Goal: Task Accomplishment & Management: Manage account settings

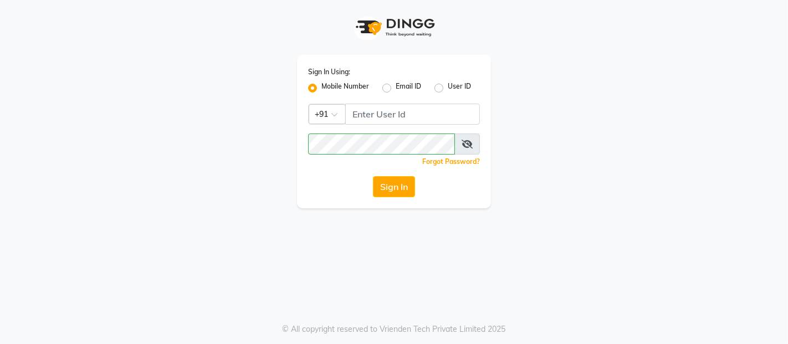
click at [321, 89] on label "Mobile Number" at bounding box center [345, 87] width 48 height 13
click at [321, 89] on input "Mobile Number" at bounding box center [324, 84] width 7 height 7
drag, startPoint x: 388, startPoint y: 112, endPoint x: 235, endPoint y: 201, distance: 177.0
click at [235, 201] on div "Sign In Using: Mobile Number Email ID User ID Country Code × +91 Remember me Fo…" at bounding box center [394, 104] width 632 height 208
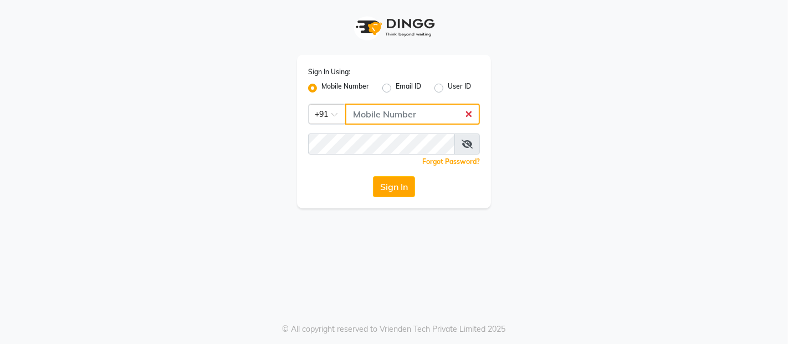
click at [373, 115] on input "Username" at bounding box center [412, 114] width 135 height 21
type input "9136181589"
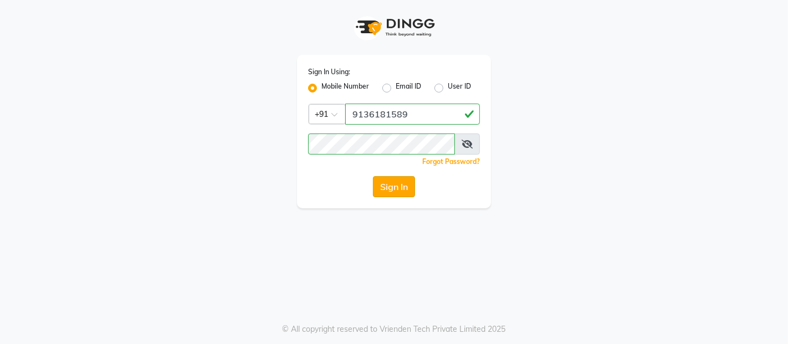
click at [388, 181] on button "Sign In" at bounding box center [394, 186] width 42 height 21
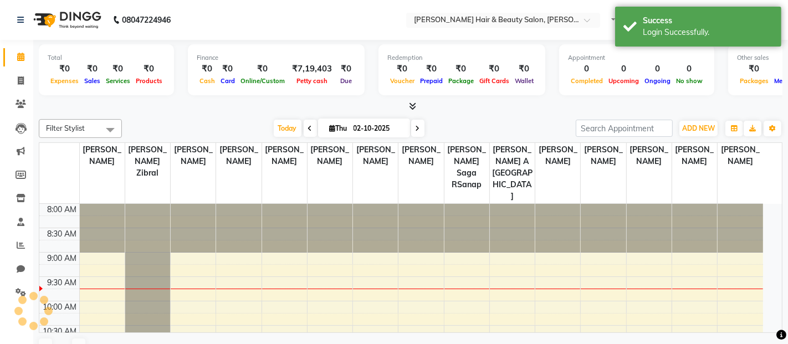
select select "en"
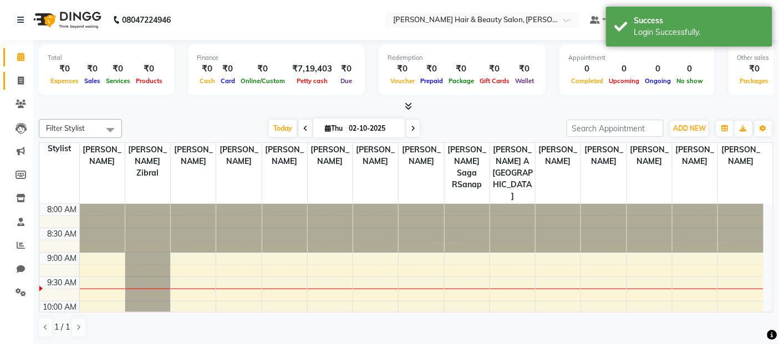
click at [21, 85] on span at bounding box center [20, 81] width 19 height 13
select select "service"
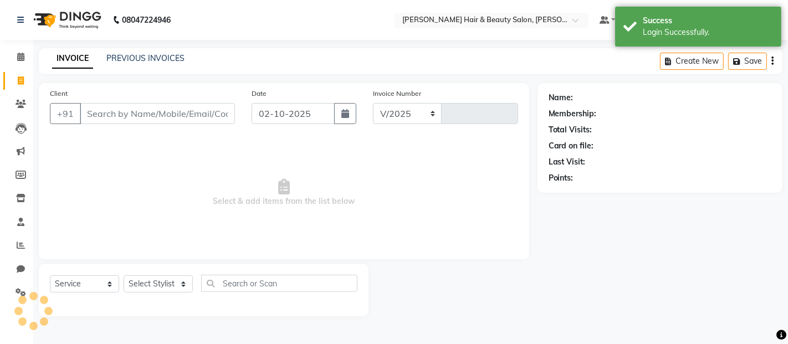
select select "7927"
type input "3831"
click at [197, 114] on input "Client" at bounding box center [157, 113] width 155 height 21
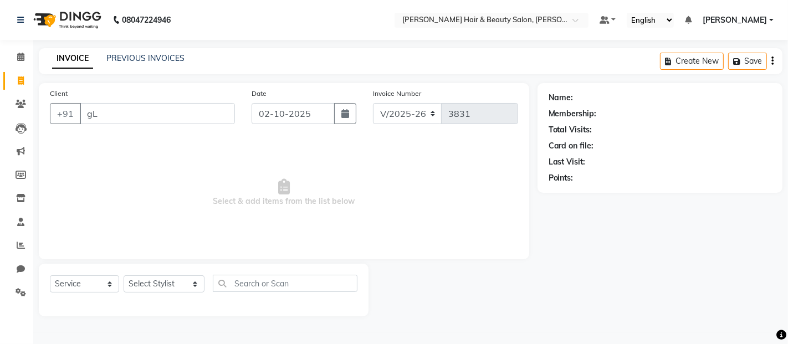
type input "g"
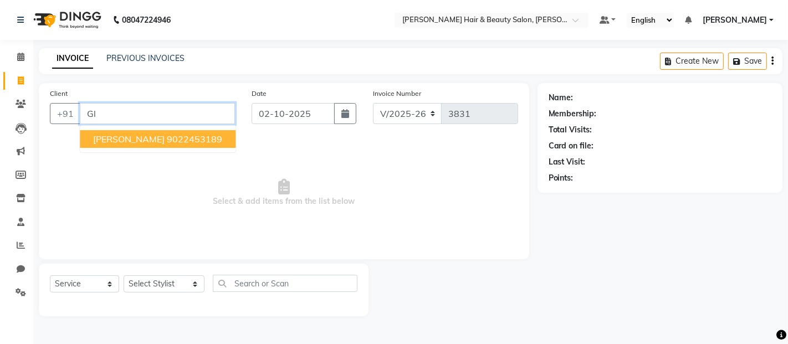
type input "G"
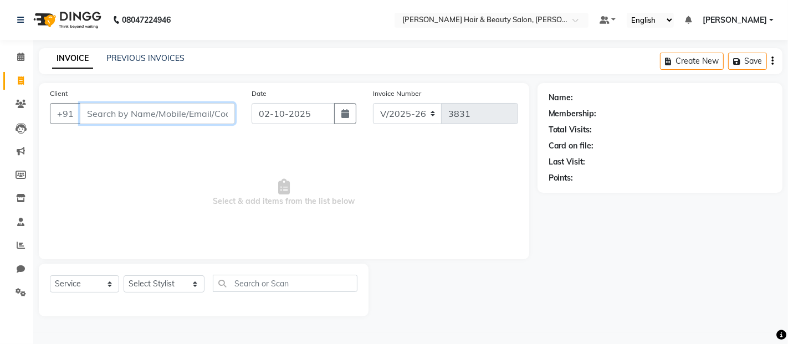
click at [154, 108] on input "Client" at bounding box center [157, 113] width 155 height 21
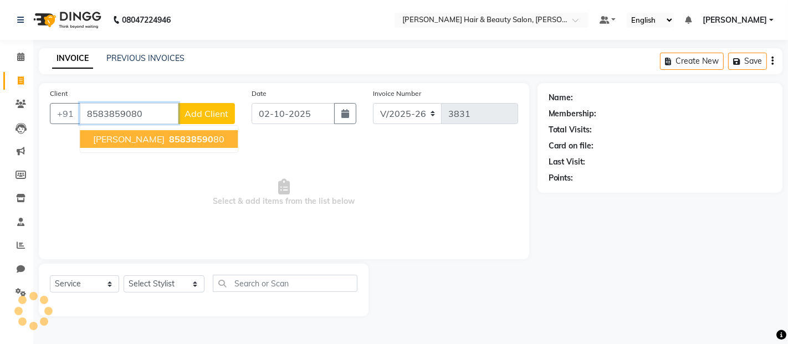
type input "8583859080"
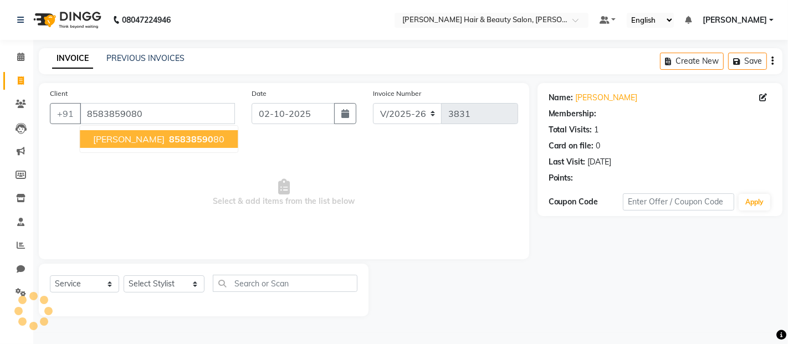
select select "1: Object"
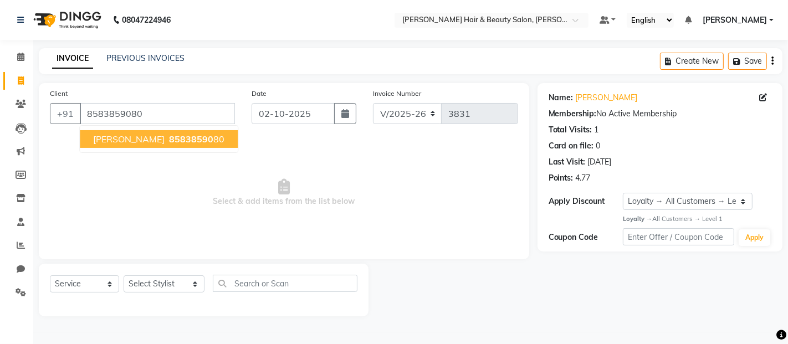
click at [148, 135] on span "Vineet Kumar" at bounding box center [128, 139] width 71 height 11
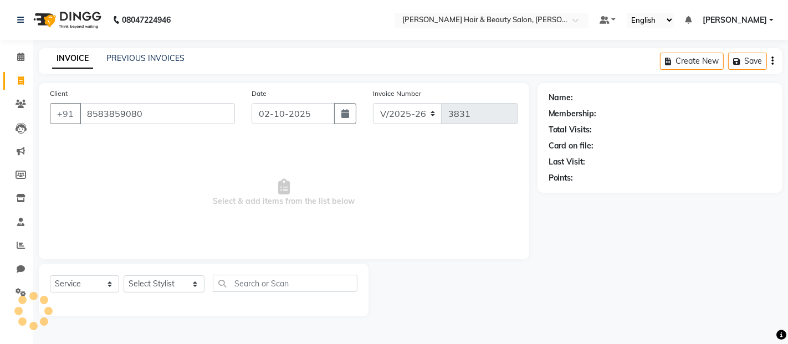
select select "1: Object"
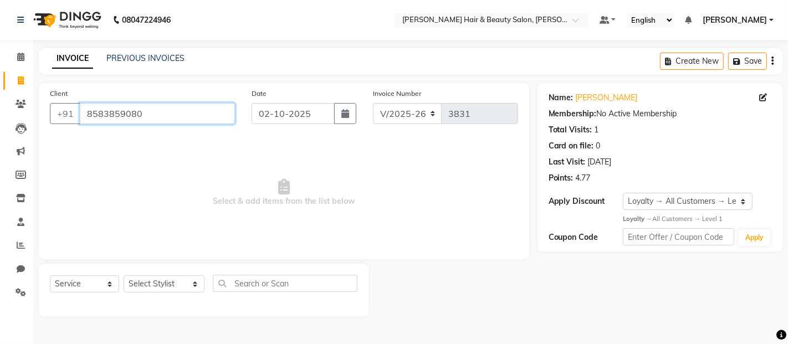
click at [170, 113] on input "8583859080" at bounding box center [157, 113] width 155 height 21
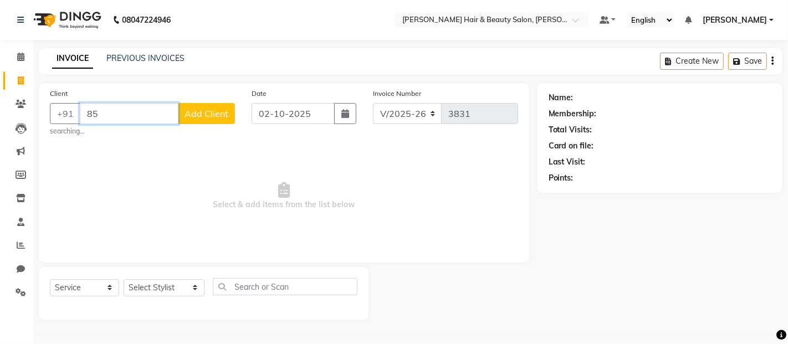
type input "8"
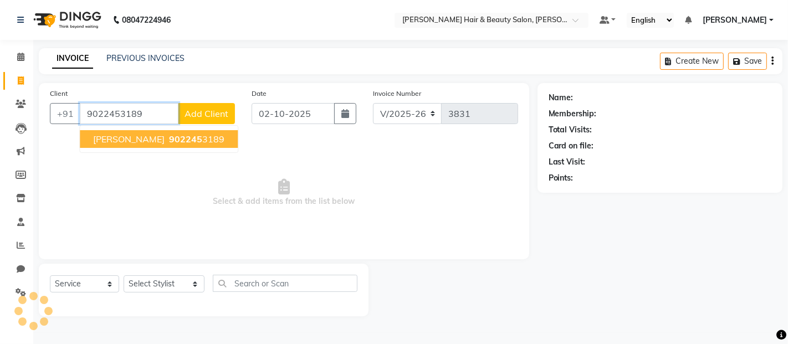
type input "9022453189"
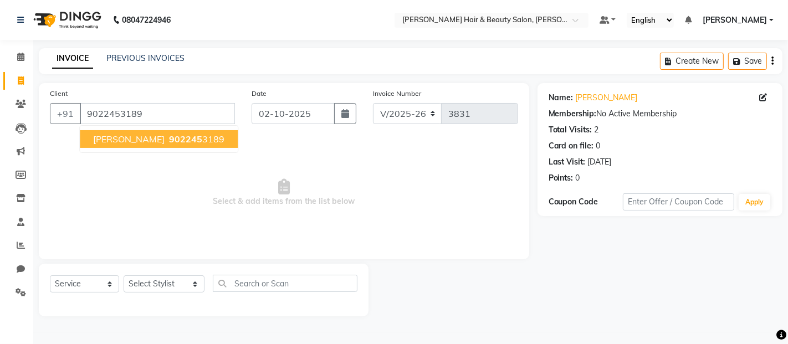
click at [134, 141] on span "Gladys Pereira" at bounding box center [128, 139] width 71 height 11
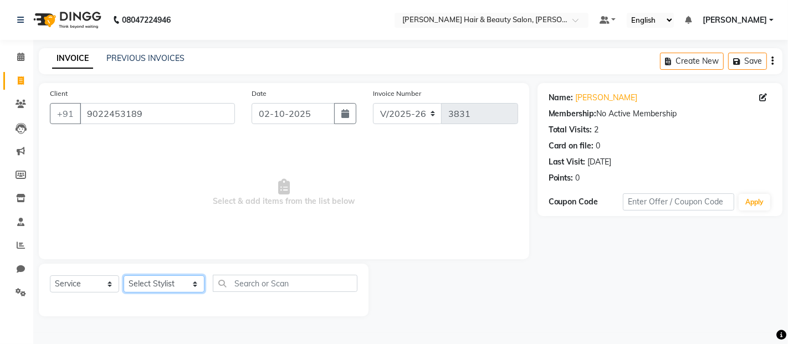
click at [180, 285] on select "Select Stylist Alim Salmani Altaf Zibral Ankush Thakur Arti Jaiswar Ashfak Gane…" at bounding box center [164, 283] width 81 height 17
select select "72245"
click at [124, 276] on select "Select Stylist Alim Salmani Altaf Zibral Ankush Thakur Arti Jaiswar Ashfak Gane…" at bounding box center [164, 283] width 81 height 17
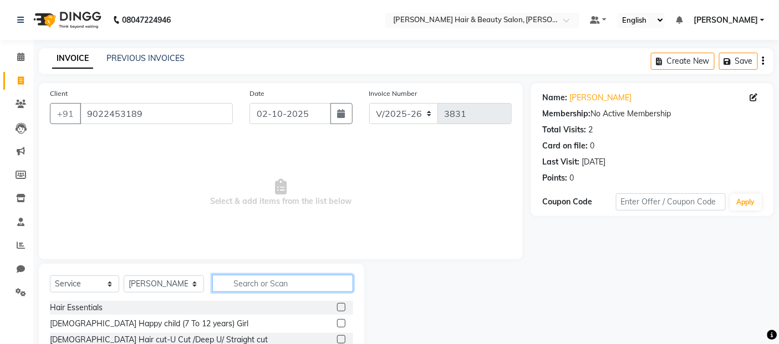
click at [270, 286] on input "text" at bounding box center [282, 283] width 141 height 17
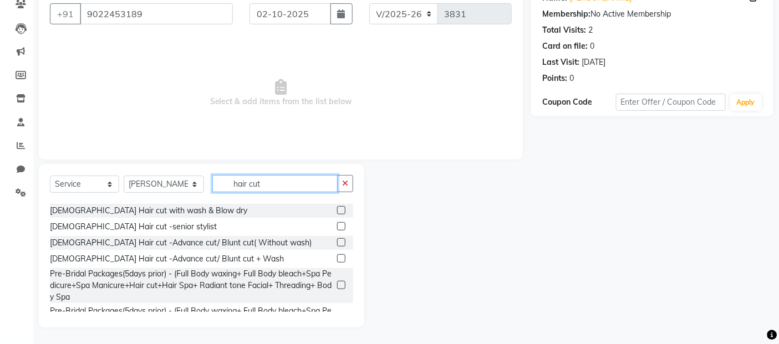
scroll to position [223, 0]
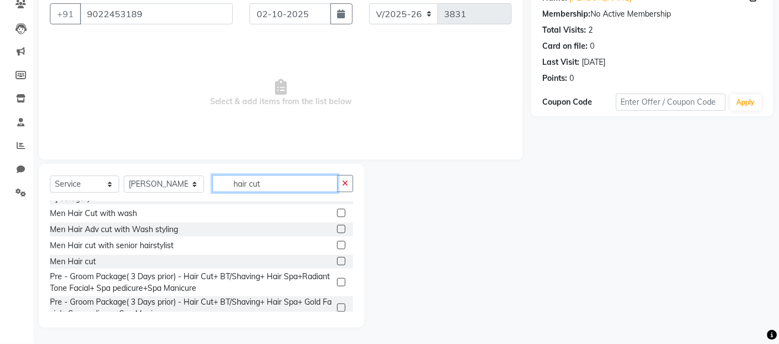
type input "hair cut"
click at [337, 257] on label at bounding box center [341, 261] width 8 height 8
click at [337, 258] on input "checkbox" at bounding box center [340, 261] width 7 height 7
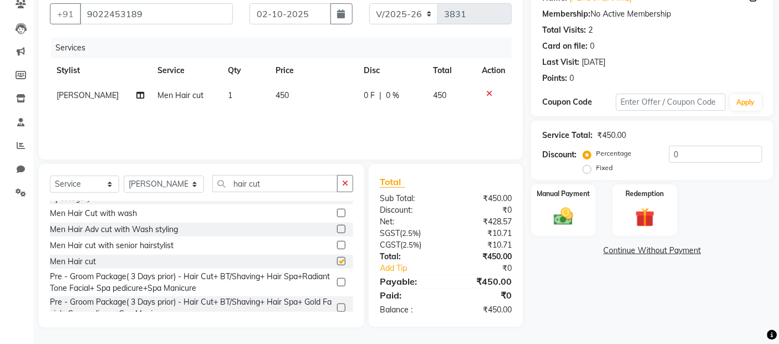
checkbox input "false"
click at [558, 219] on img at bounding box center [563, 216] width 33 height 23
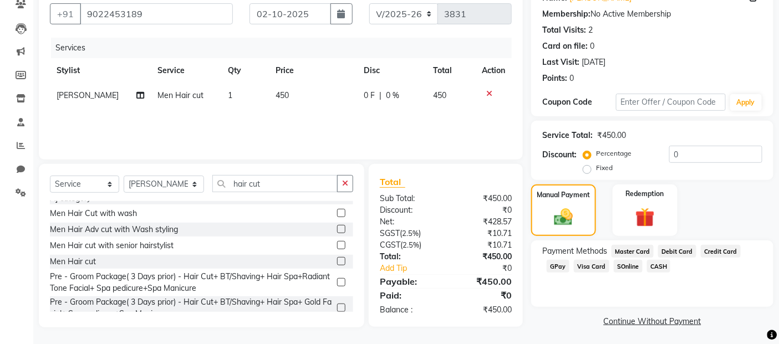
click at [562, 266] on span "GPay" at bounding box center [557, 266] width 23 height 13
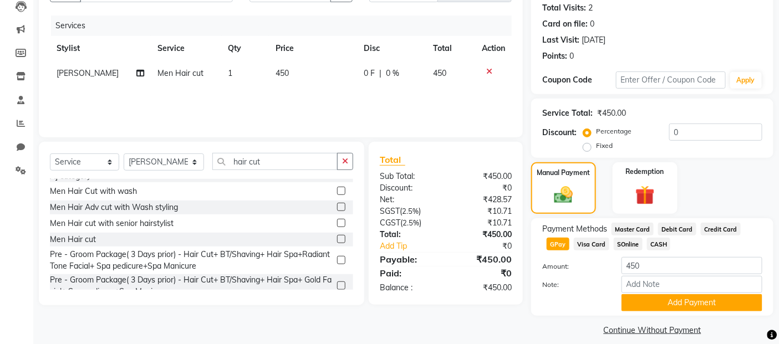
scroll to position [134, 0]
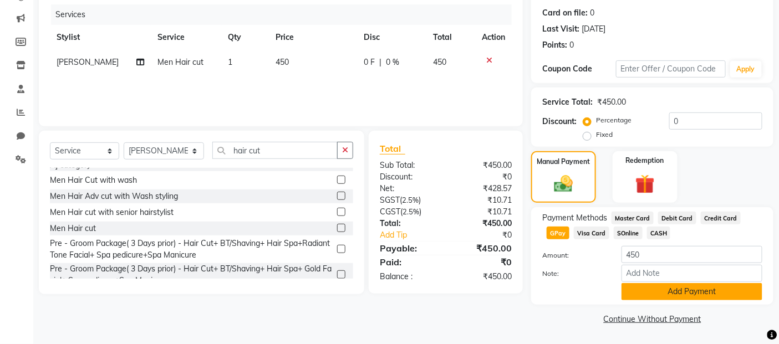
click at [662, 291] on button "Add Payment" at bounding box center [691, 291] width 141 height 17
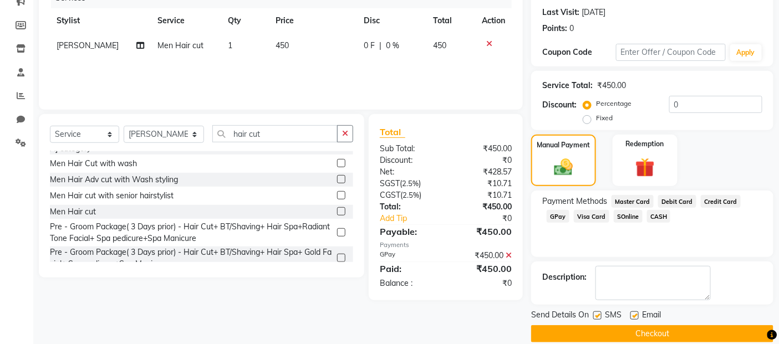
scroll to position [165, 0]
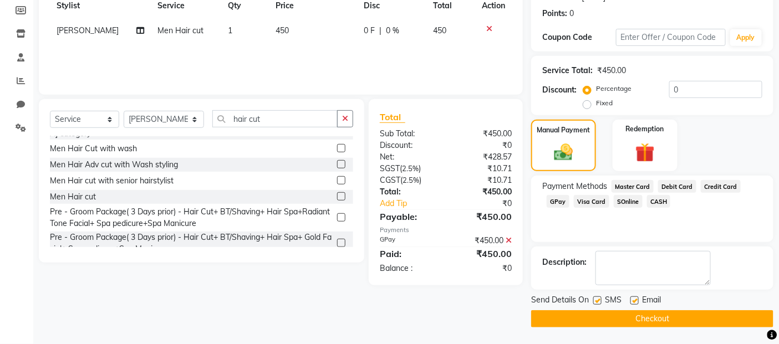
click at [596, 300] on label at bounding box center [597, 300] width 8 height 8
click at [596, 300] on input "checkbox" at bounding box center [596, 301] width 7 height 7
checkbox input "false"
click at [635, 298] on label at bounding box center [634, 300] width 8 height 8
click at [635, 298] on input "checkbox" at bounding box center [633, 301] width 7 height 7
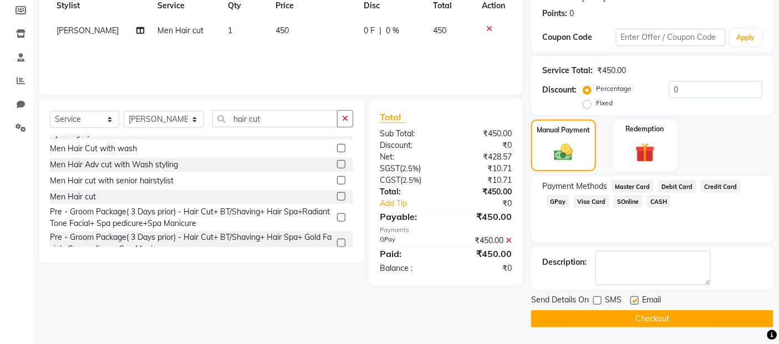
checkbox input "false"
click at [633, 314] on button "Checkout" at bounding box center [652, 318] width 242 height 17
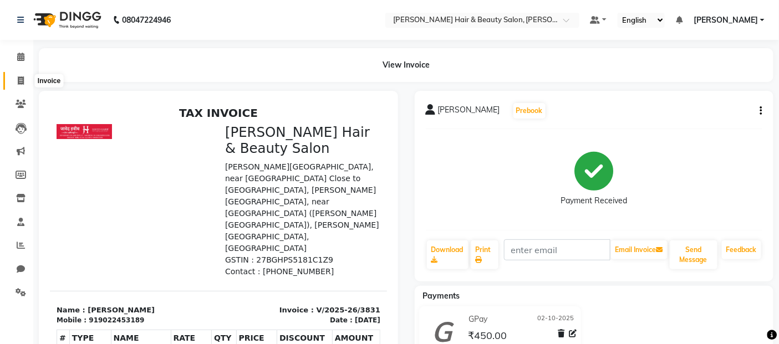
click at [22, 79] on icon at bounding box center [21, 80] width 6 height 8
select select "service"
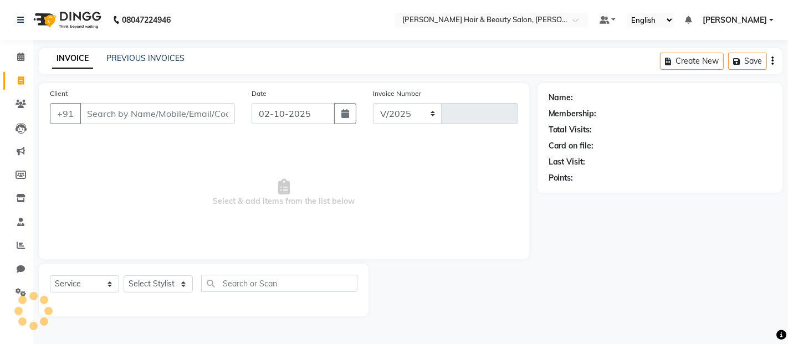
select select "7927"
type input "3832"
click at [114, 106] on input "Client" at bounding box center [157, 113] width 155 height 21
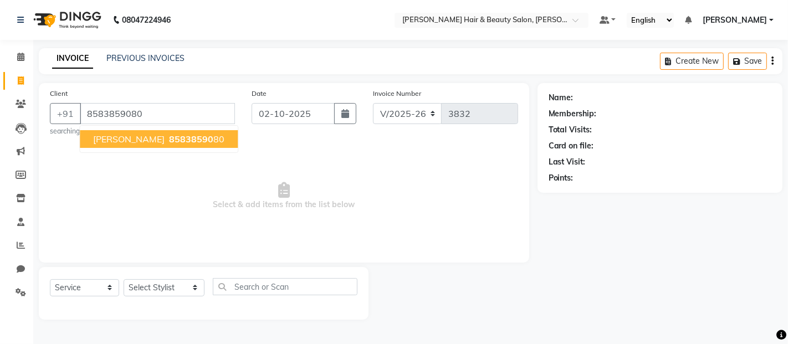
type input "8583859080"
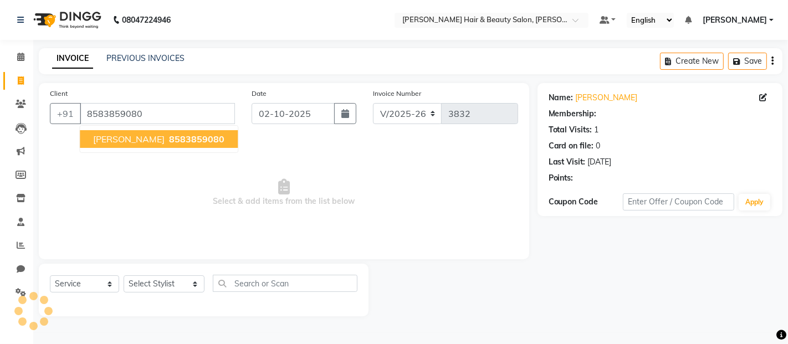
select select "1: Object"
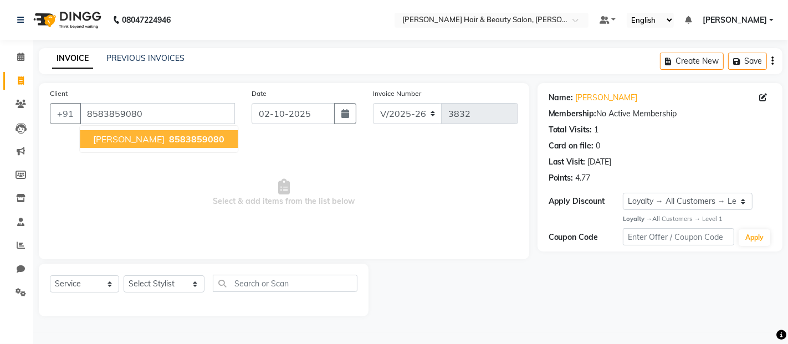
click at [145, 137] on span "Vineet Kumar" at bounding box center [128, 139] width 71 height 11
select select "1: Object"
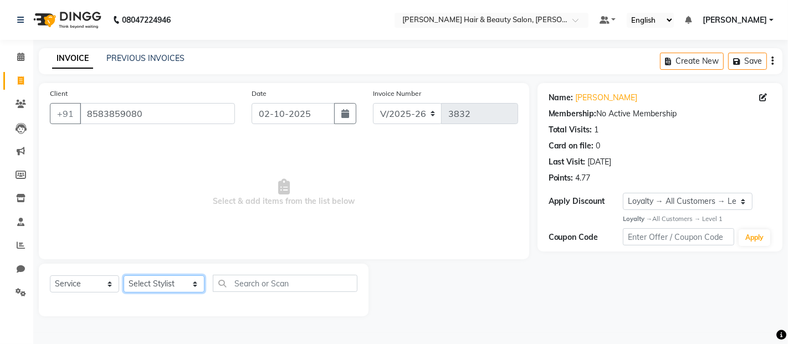
click at [181, 283] on select "Select Stylist Alim Salmani Altaf Zibral Ankush Thakur Arti Jaiswar Ashfak Gane…" at bounding box center [164, 283] width 81 height 17
select select "72245"
click at [124, 276] on select "Select Stylist Alim Salmani Altaf Zibral Ankush Thakur Arti Jaiswar Ashfak Gane…" at bounding box center [164, 283] width 81 height 17
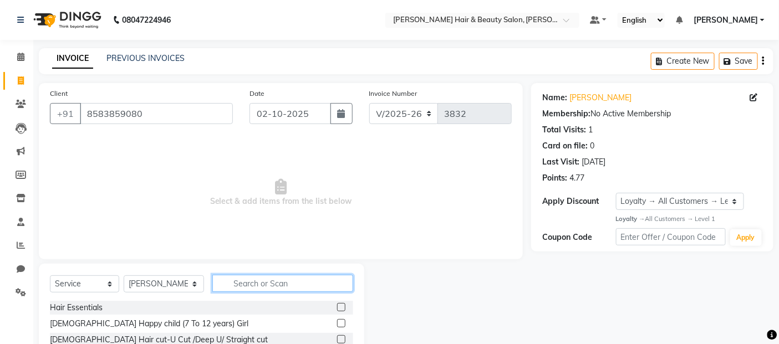
click at [289, 278] on input "text" at bounding box center [282, 283] width 141 height 17
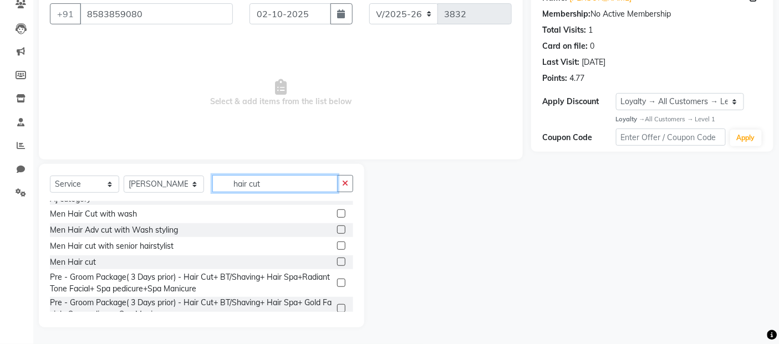
scroll to position [223, 0]
type input "hair cut"
click at [337, 257] on label at bounding box center [341, 261] width 8 height 8
click at [337, 258] on input "checkbox" at bounding box center [340, 261] width 7 height 7
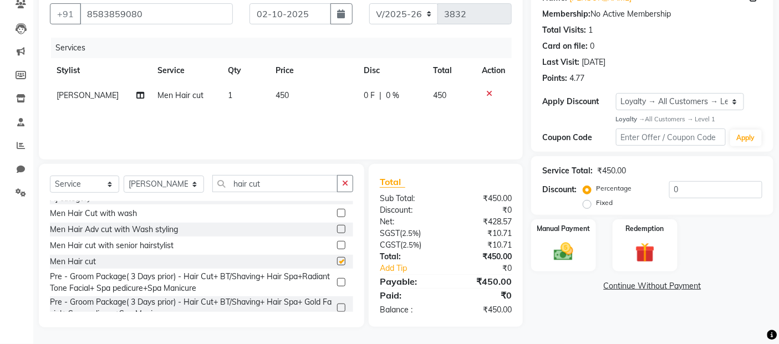
checkbox input "false"
click at [563, 254] on img at bounding box center [563, 252] width 33 height 23
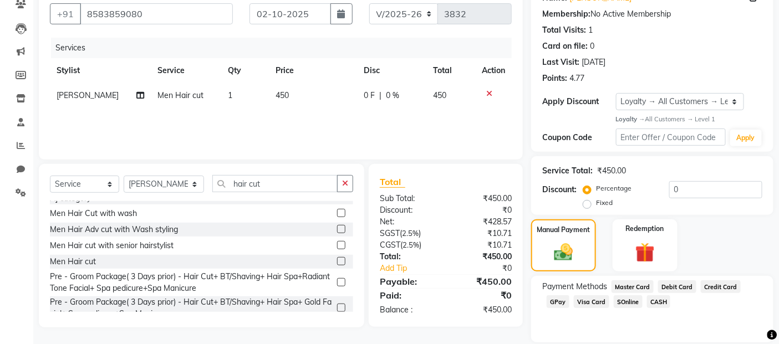
click at [557, 298] on span "GPay" at bounding box center [557, 301] width 23 height 13
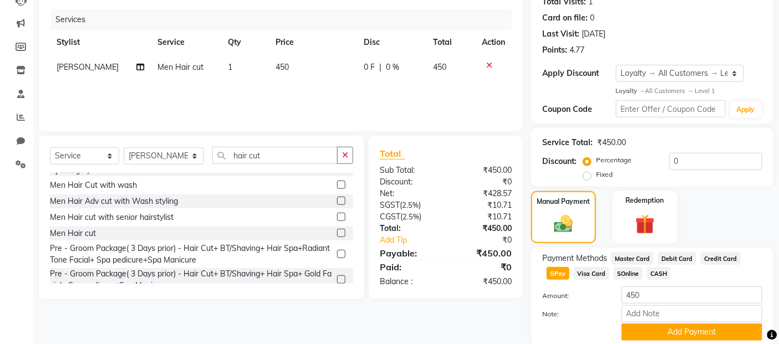
scroll to position [169, 0]
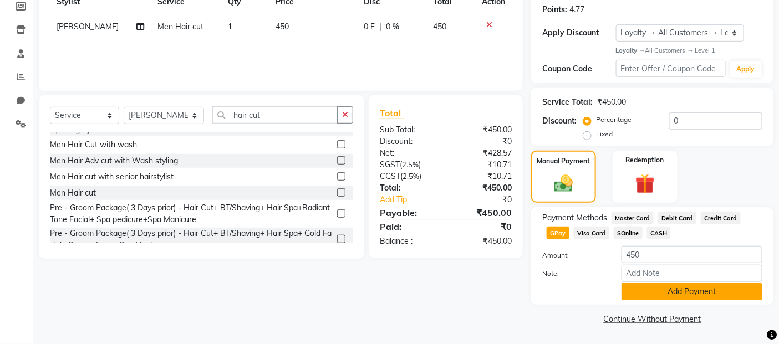
click at [681, 293] on button "Add Payment" at bounding box center [691, 291] width 141 height 17
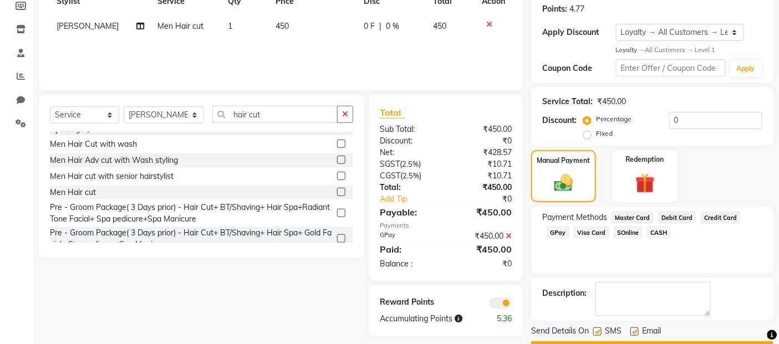
click at [636, 329] on label at bounding box center [634, 332] width 8 height 8
click at [636, 329] on input "checkbox" at bounding box center [633, 332] width 7 height 7
checkbox input "false"
click at [596, 331] on label at bounding box center [597, 332] width 8 height 8
click at [596, 331] on input "checkbox" at bounding box center [596, 332] width 7 height 7
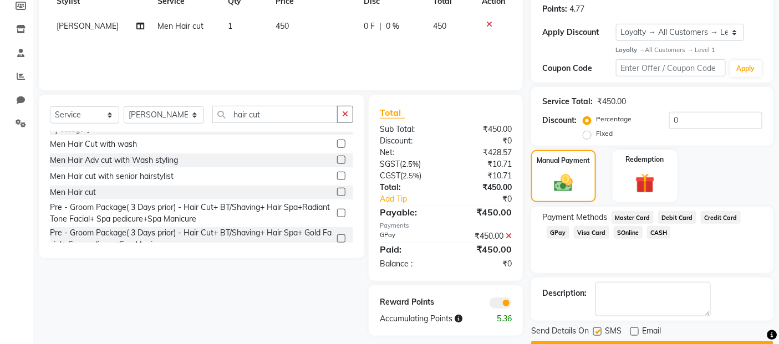
checkbox input "false"
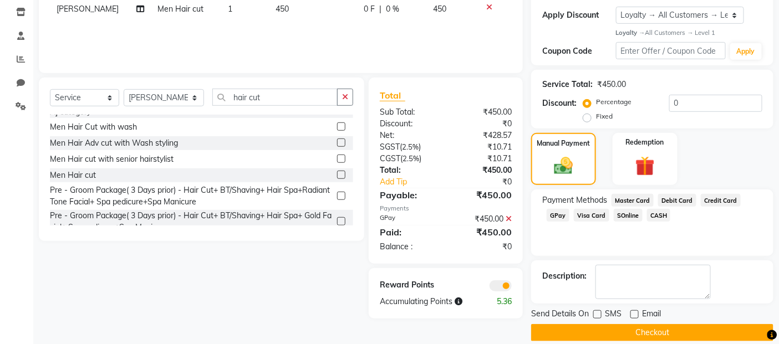
scroll to position [200, 0]
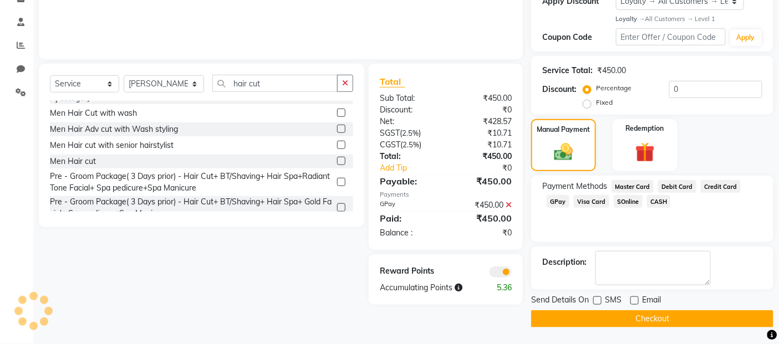
click at [600, 320] on button "Checkout" at bounding box center [652, 318] width 242 height 17
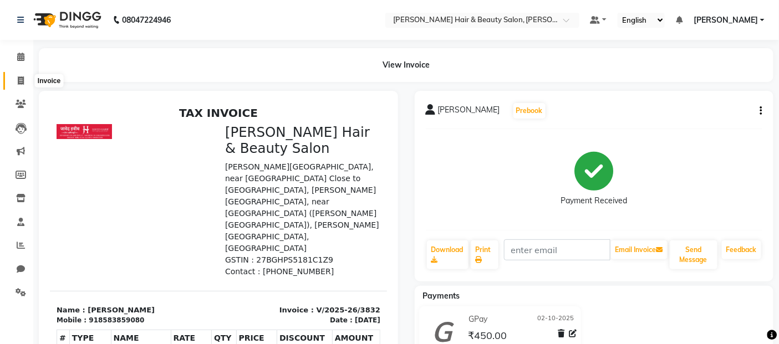
click at [18, 76] on icon at bounding box center [21, 80] width 6 height 8
select select "service"
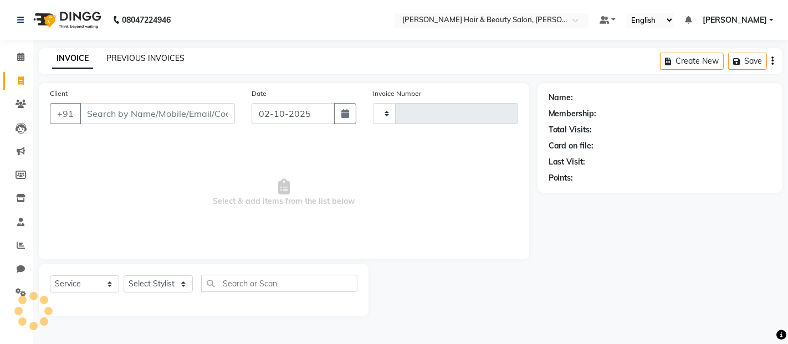
click at [130, 55] on link "PREVIOUS INVOICES" at bounding box center [145, 58] width 78 height 10
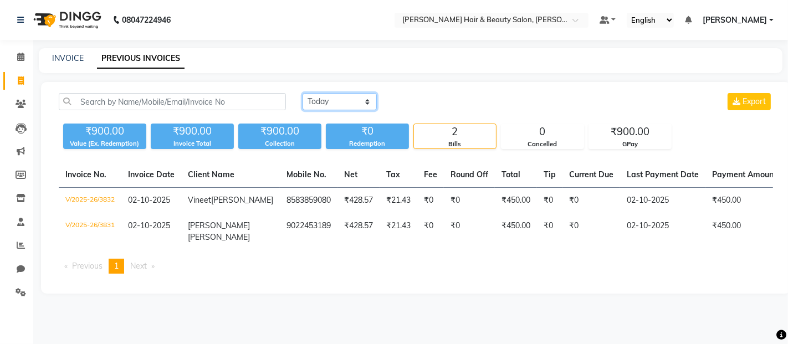
click at [364, 104] on select "Today Yesterday Custom Range" at bounding box center [340, 101] width 74 height 17
select select "yesterday"
click at [303, 93] on select "Today Yesterday Custom Range" at bounding box center [340, 101] width 74 height 17
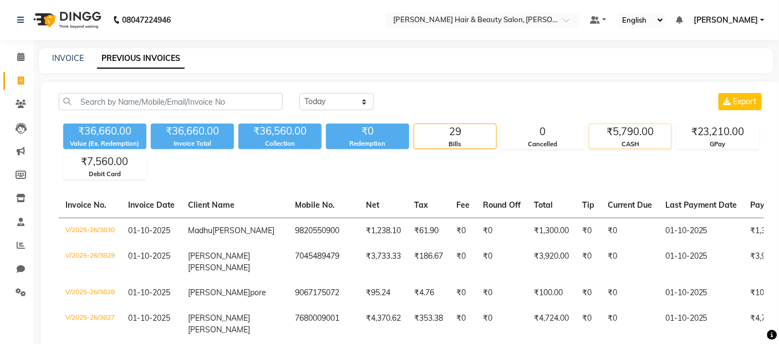
click at [621, 144] on div "CASH" at bounding box center [630, 144] width 82 height 9
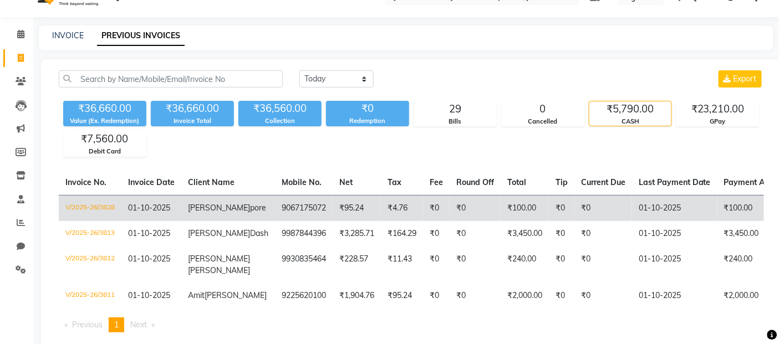
scroll to position [62, 0]
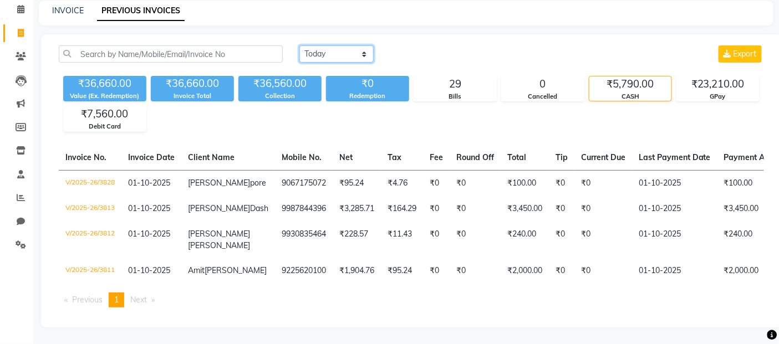
click at [326, 45] on select "Today Yesterday Custom Range" at bounding box center [336, 53] width 74 height 17
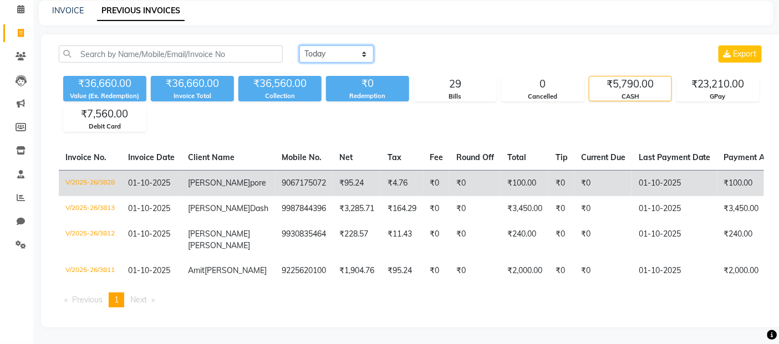
scroll to position [90, 0]
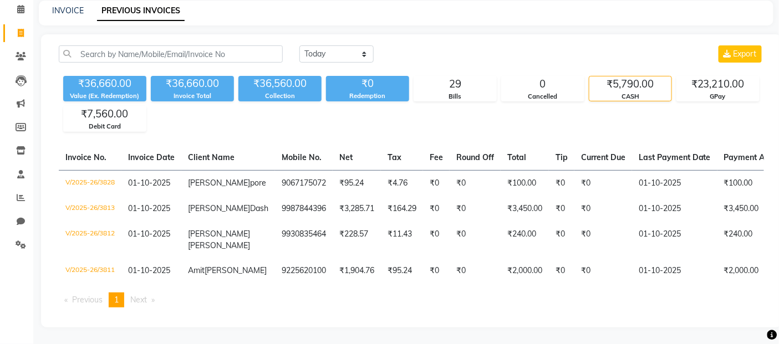
click at [85, 303] on span "Previous page" at bounding box center [87, 300] width 30 height 10
click at [118, 304] on span "1" at bounding box center [116, 300] width 4 height 10
click at [119, 303] on span "1" at bounding box center [116, 300] width 4 height 10
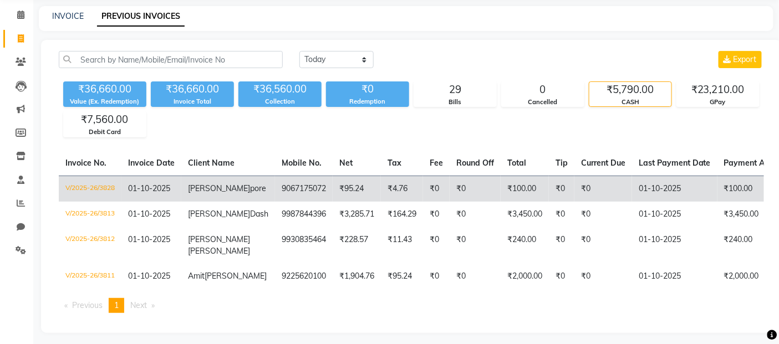
scroll to position [0, 0]
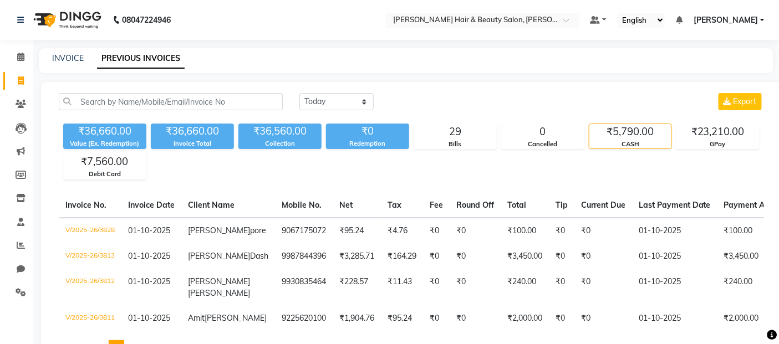
click at [139, 54] on link "PREVIOUS INVOICES" at bounding box center [141, 59] width 88 height 20
click at [365, 103] on select "Today Yesterday Custom Range" at bounding box center [336, 101] width 74 height 17
click at [299, 93] on select "Today Yesterday Custom Range" at bounding box center [336, 101] width 74 height 17
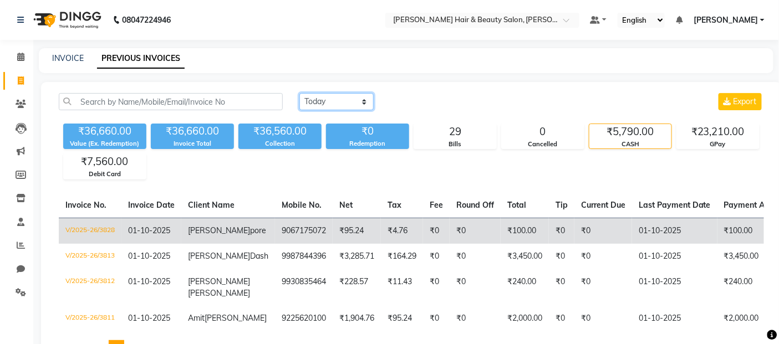
scroll to position [62, 0]
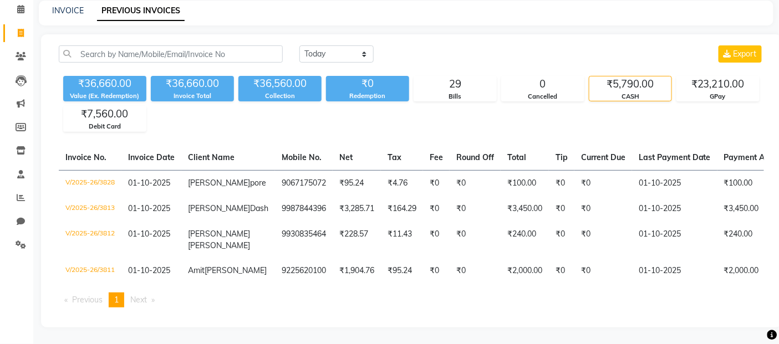
click at [140, 305] on span "Next page" at bounding box center [138, 300] width 17 height 10
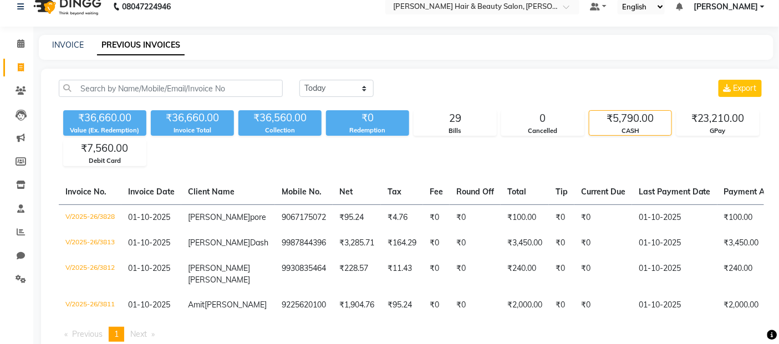
scroll to position [0, 0]
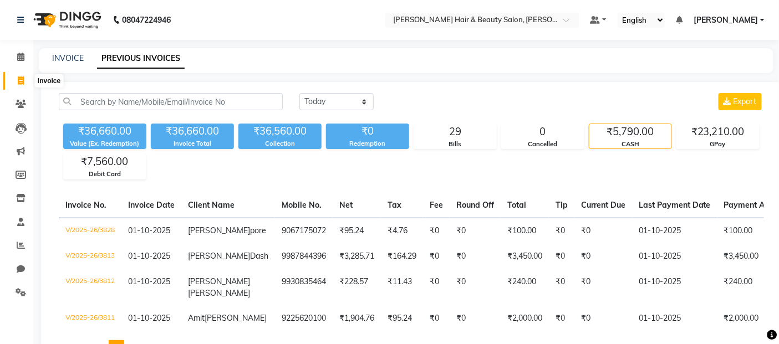
click at [21, 76] on icon at bounding box center [21, 80] width 6 height 8
select select "service"
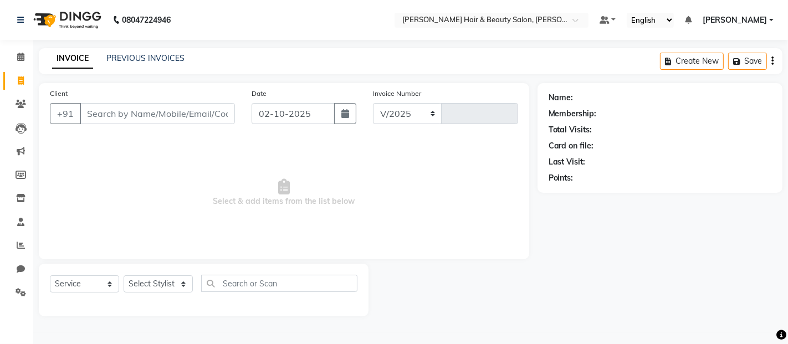
select select "7927"
type input "3833"
click at [137, 59] on link "PREVIOUS INVOICES" at bounding box center [145, 58] width 78 height 10
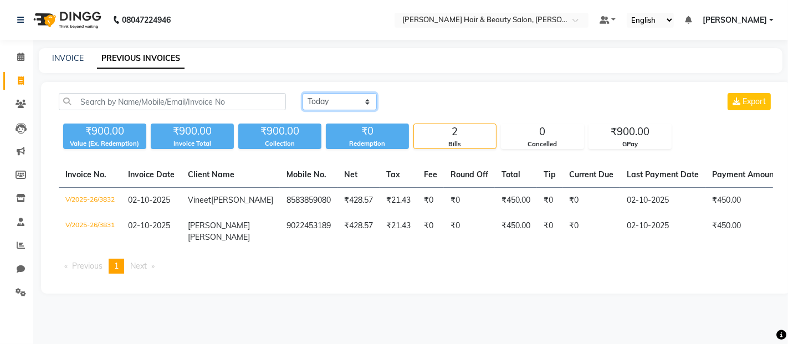
click at [366, 104] on select "Today Yesterday Custom Range" at bounding box center [340, 101] width 74 height 17
select select "yesterday"
click at [303, 93] on select "Today Yesterday Custom Range" at bounding box center [340, 101] width 74 height 17
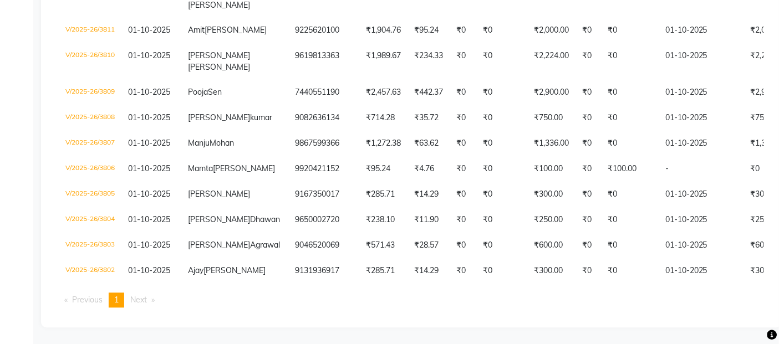
scroll to position [835, 0]
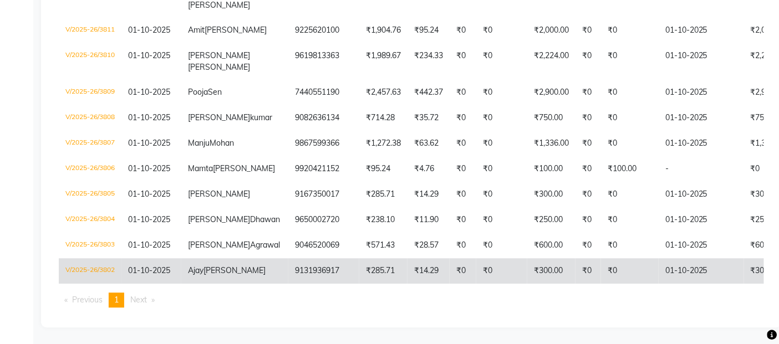
click at [476, 268] on td "₹0" at bounding box center [501, 270] width 51 height 25
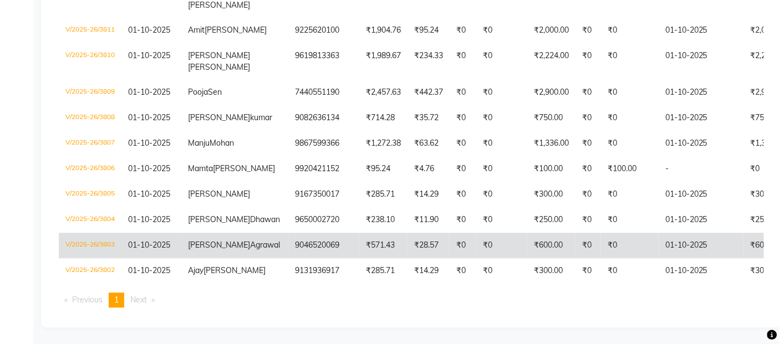
click at [305, 233] on td "9046520069" at bounding box center [323, 245] width 71 height 25
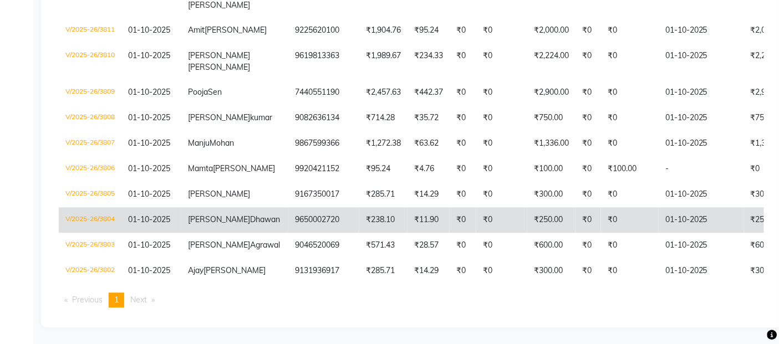
click at [478, 207] on td "₹0" at bounding box center [501, 219] width 51 height 25
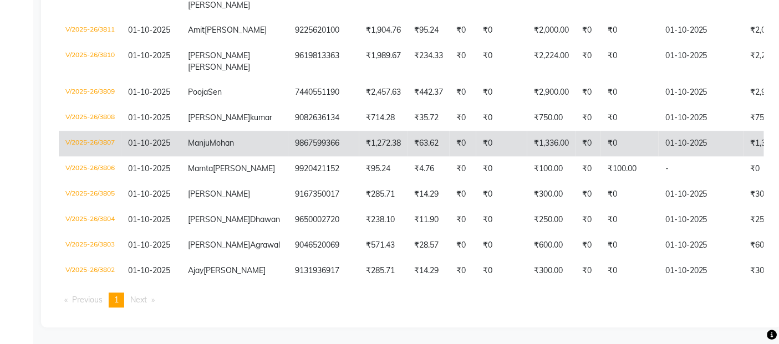
click at [476, 131] on td "₹0" at bounding box center [501, 143] width 51 height 25
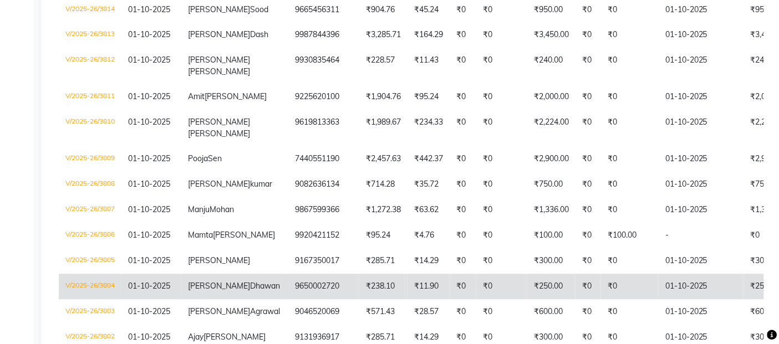
scroll to position [650, 0]
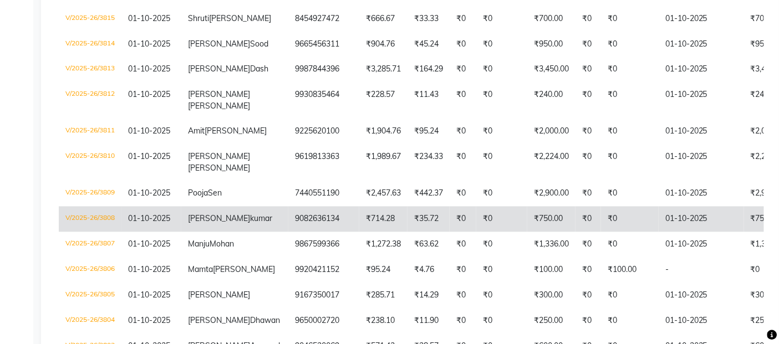
click at [476, 232] on td "₹0" at bounding box center [501, 219] width 51 height 25
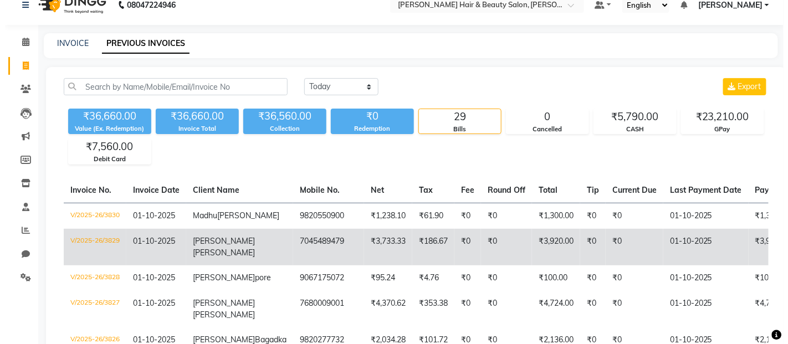
scroll to position [0, 0]
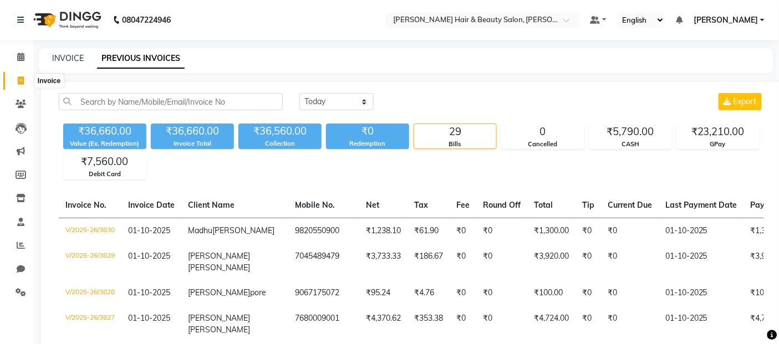
click at [18, 81] on icon at bounding box center [21, 80] width 6 height 8
select select "service"
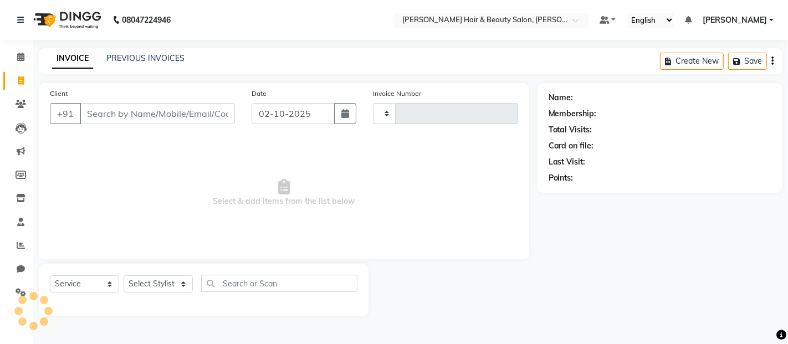
type input "3833"
select select "7927"
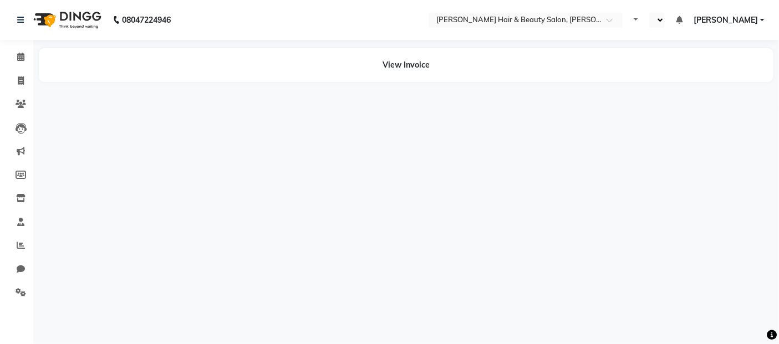
select select "en"
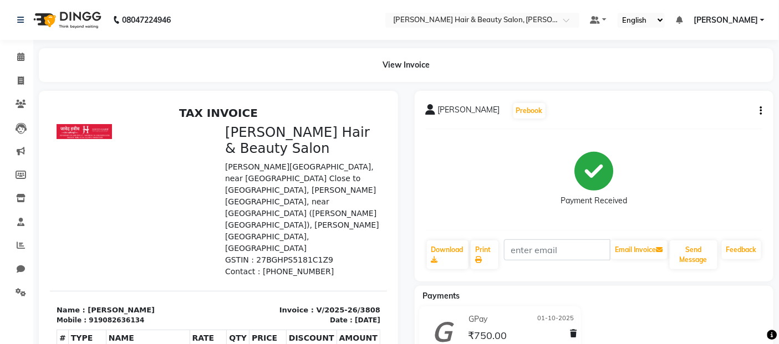
click at [761, 111] on icon "button" at bounding box center [761, 111] width 2 height 1
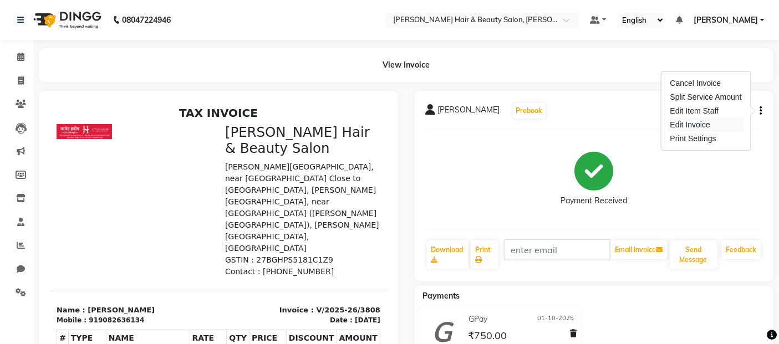
click at [715, 124] on div "Edit Invoice" at bounding box center [706, 125] width 76 height 14
select select "service"
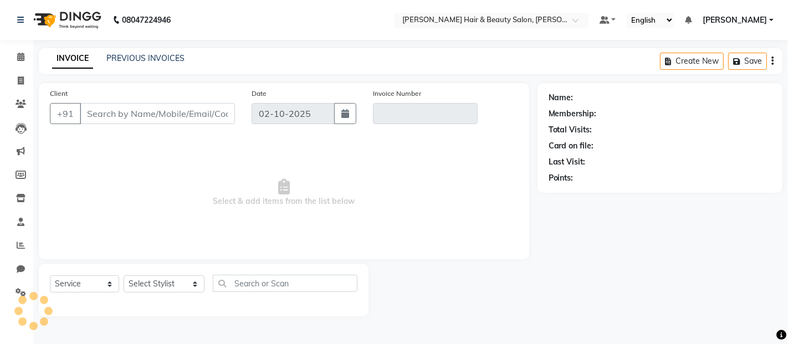
type input "9082636134"
type input "V/2025-26/3808"
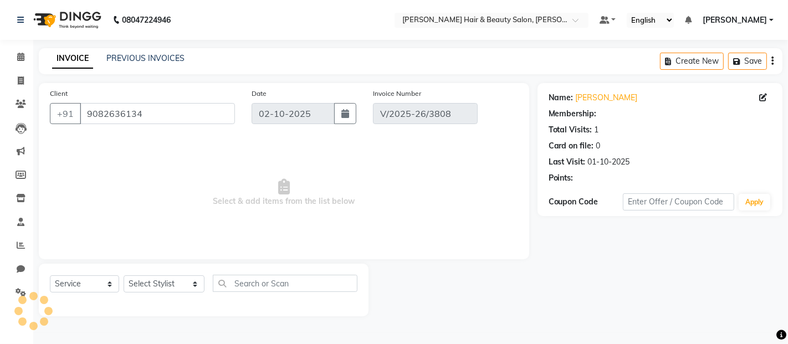
select select "1: Object"
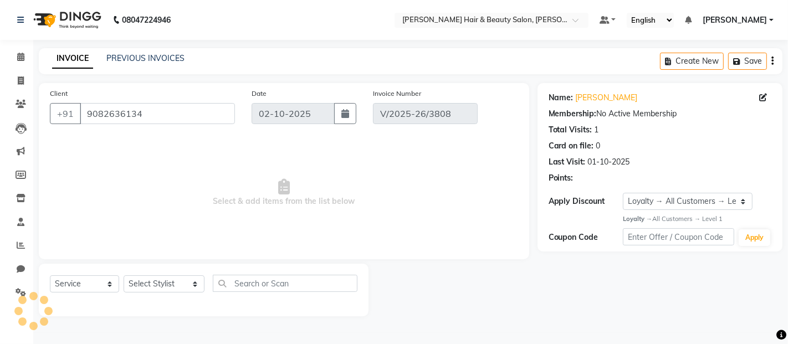
type input "01-10-2025"
select select "select"
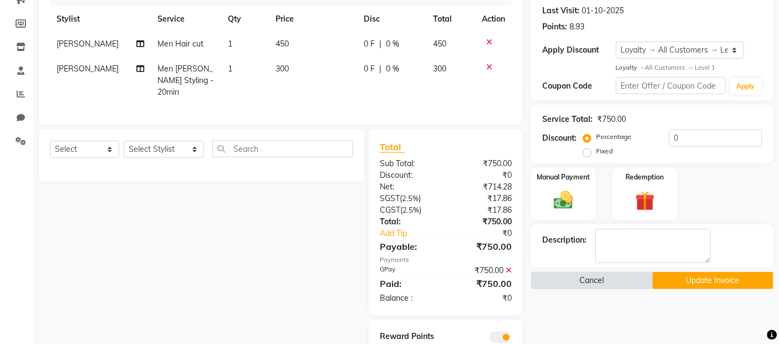
scroll to position [123, 0]
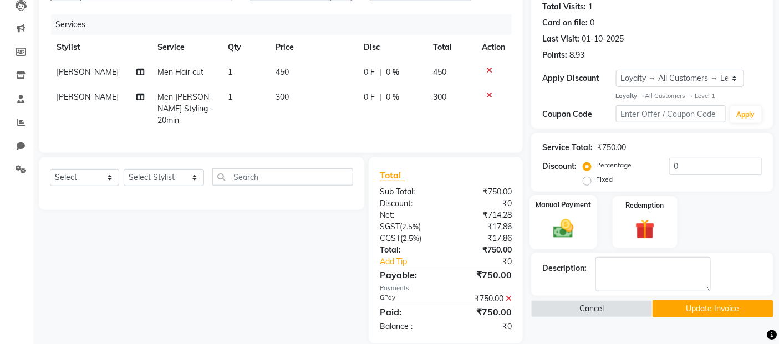
click at [565, 239] on img at bounding box center [563, 228] width 33 height 23
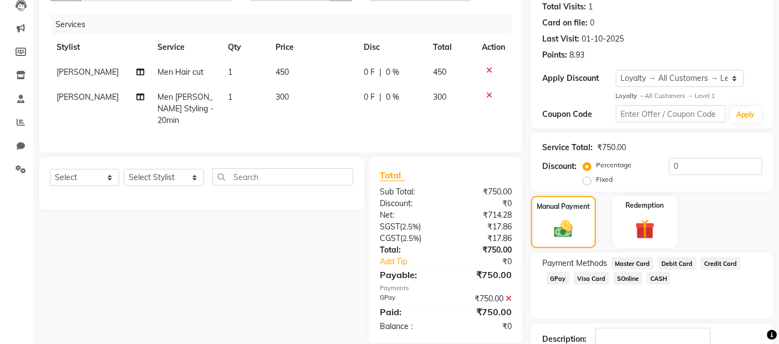
click at [656, 275] on span "CASH" at bounding box center [659, 278] width 24 height 13
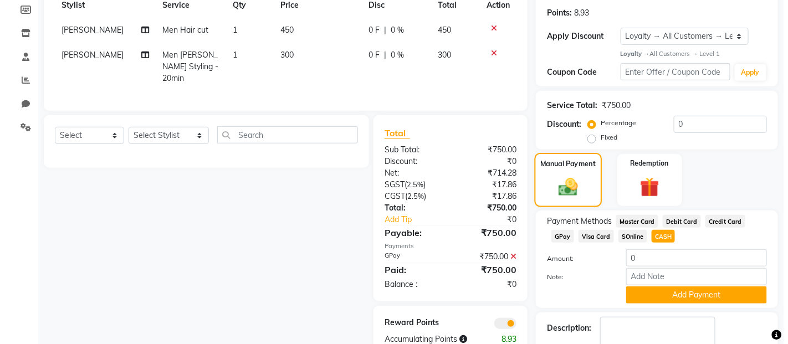
scroll to position [216, 0]
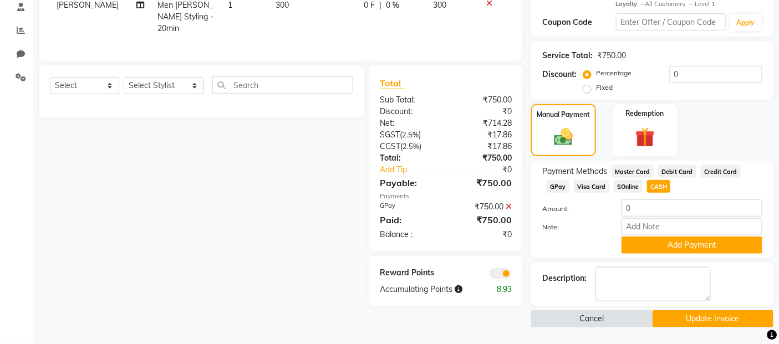
click at [596, 318] on button "Cancel" at bounding box center [591, 318] width 121 height 17
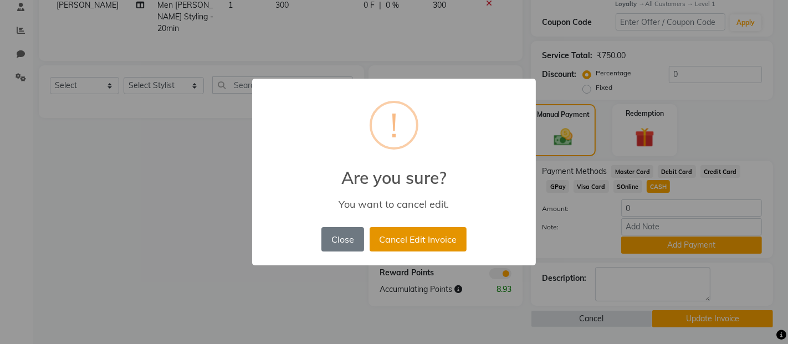
click at [408, 245] on button "Cancel Edit Invoice" at bounding box center [418, 239] width 97 height 24
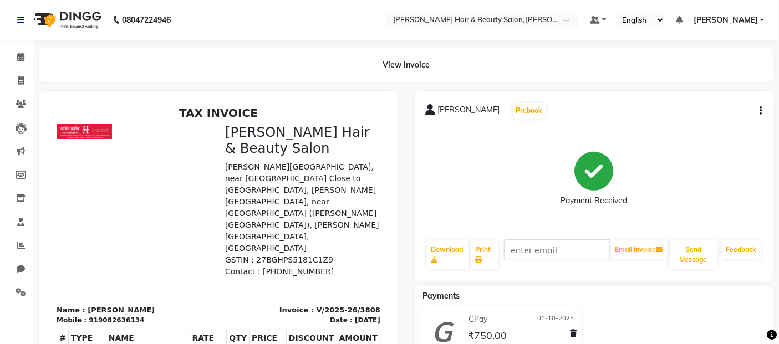
scroll to position [149, 0]
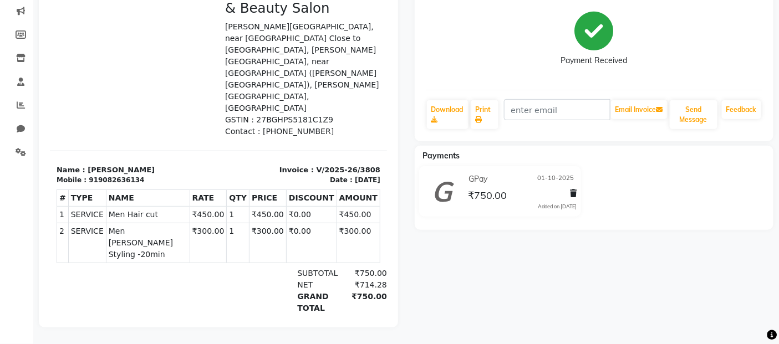
click at [475, 189] on span "₹750.00" at bounding box center [487, 197] width 39 height 16
click at [573, 190] on icon at bounding box center [573, 194] width 7 height 8
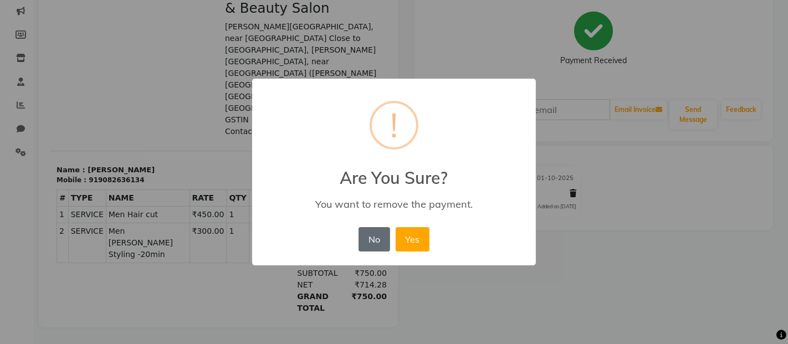
click at [369, 237] on button "No" at bounding box center [374, 239] width 31 height 24
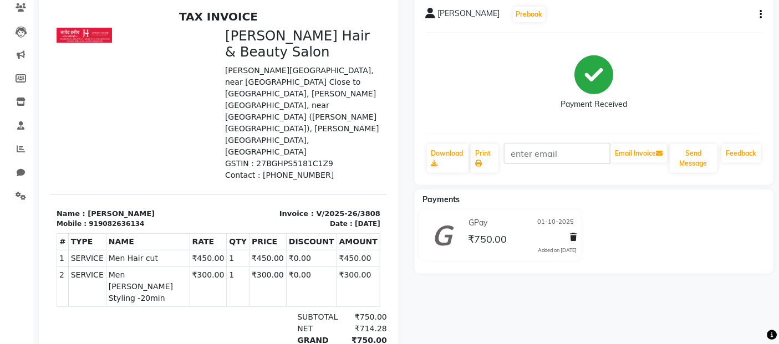
scroll to position [0, 0]
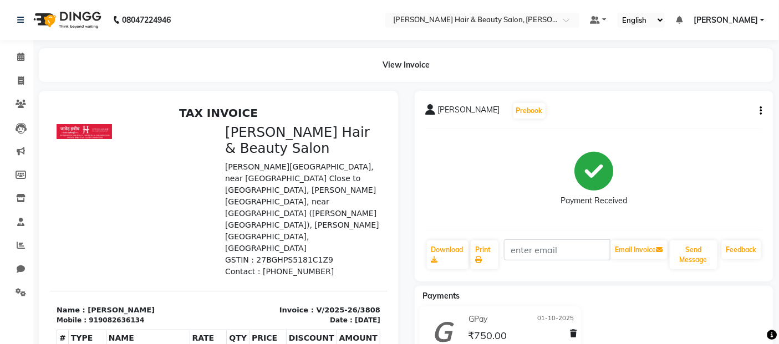
click at [757, 112] on button "button" at bounding box center [758, 111] width 7 height 12
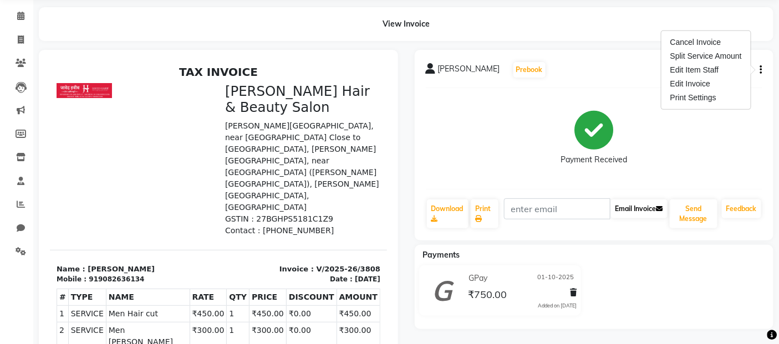
scroll to position [62, 0]
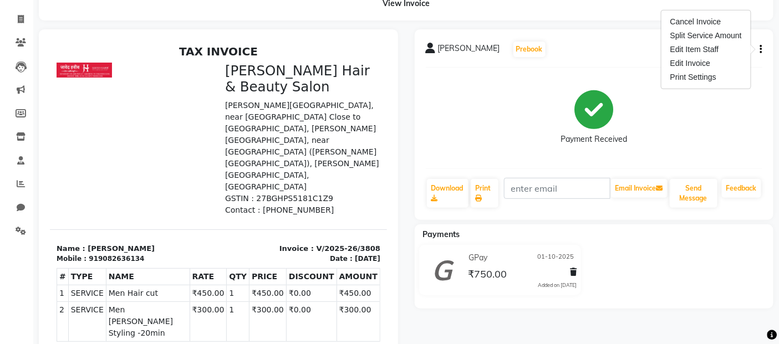
click at [679, 127] on div "Payment Received" at bounding box center [594, 117] width 337 height 83
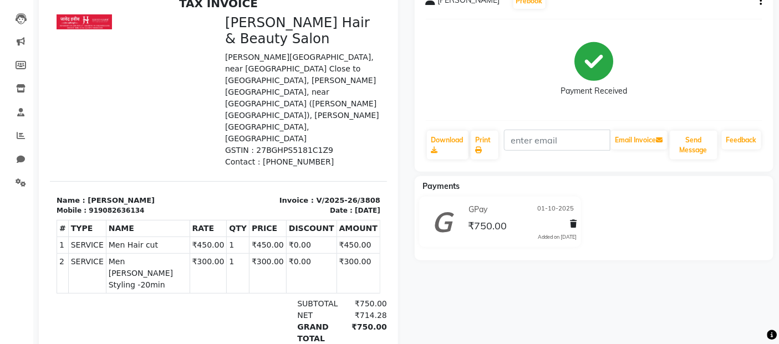
scroll to position [0, 0]
